Goal: Navigation & Orientation: Find specific page/section

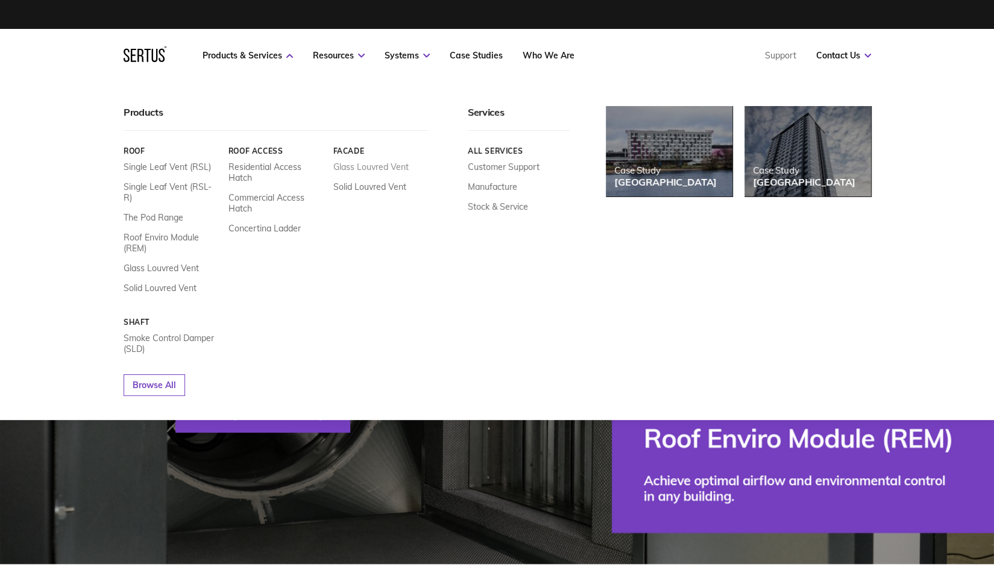
click at [360, 168] on link "Glass Louvred Vent" at bounding box center [370, 166] width 75 height 11
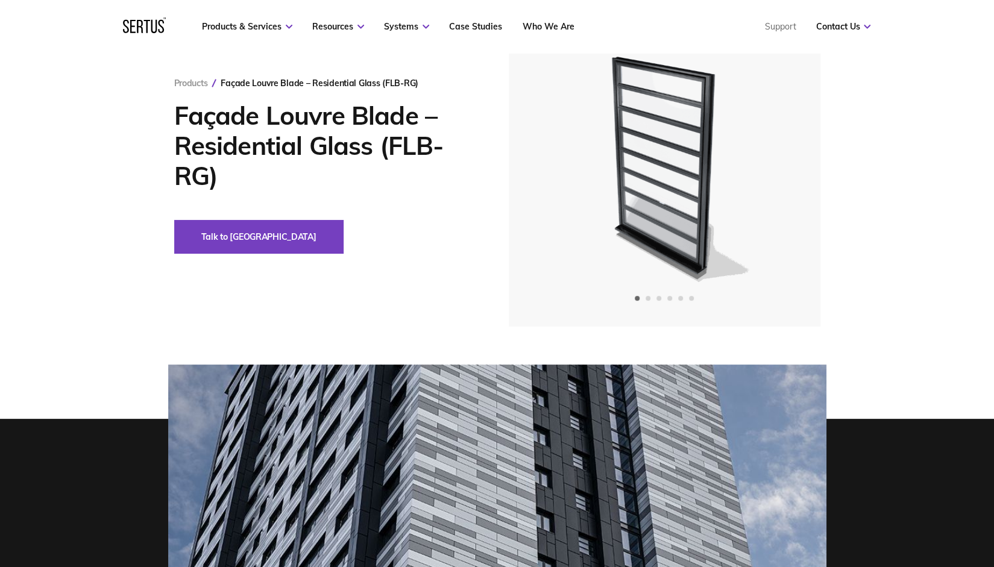
scroll to position [89, 0]
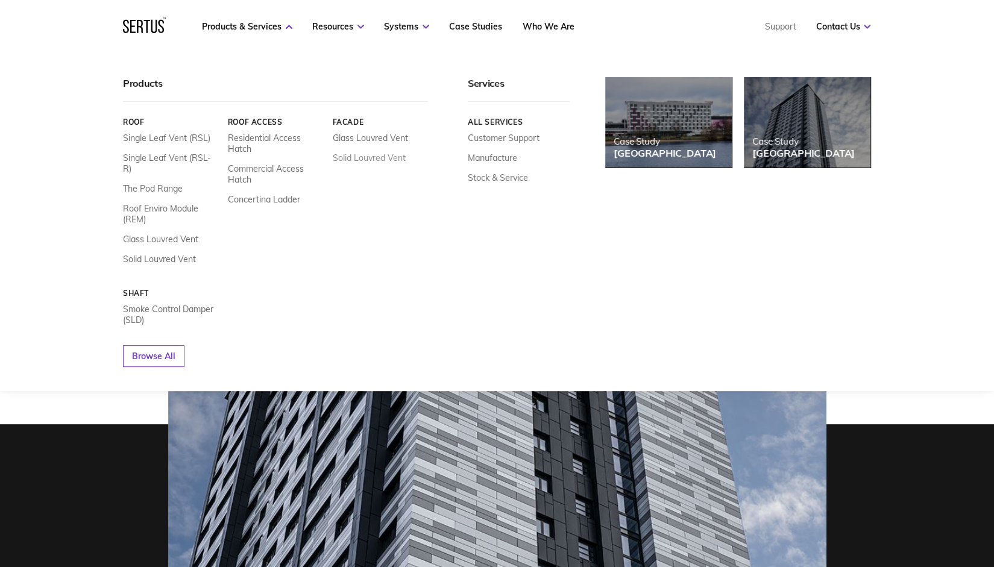
click at [381, 161] on link "Solid Louvred Vent" at bounding box center [369, 157] width 73 height 11
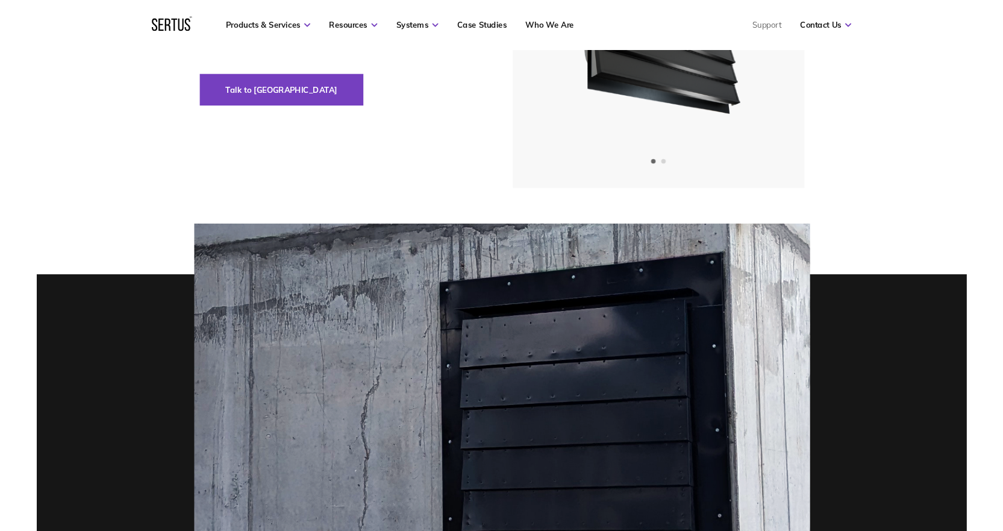
scroll to position [223, 0]
